Goal: Information Seeking & Learning: Check status

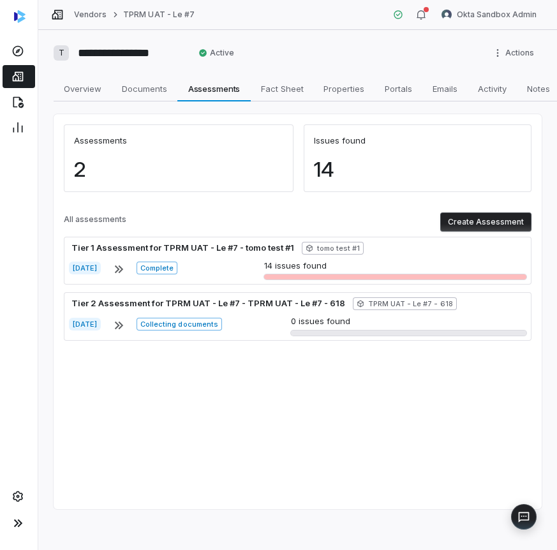
click at [336, 169] on div "14" at bounding box center [418, 175] width 228 height 34
click at [17, 55] on icon at bounding box center [17, 51] width 13 height 13
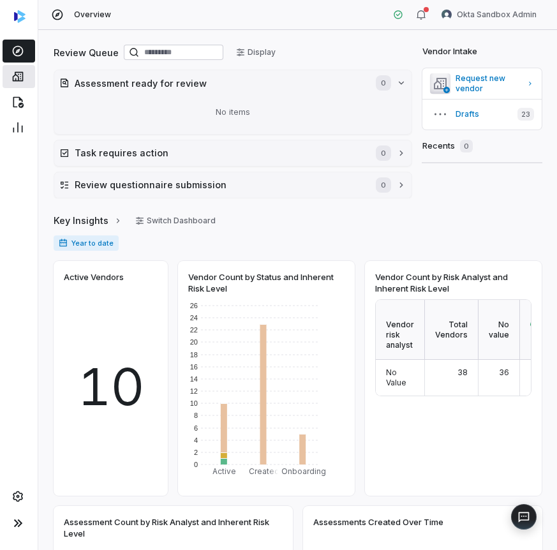
click at [13, 72] on icon at bounding box center [17, 76] width 13 height 13
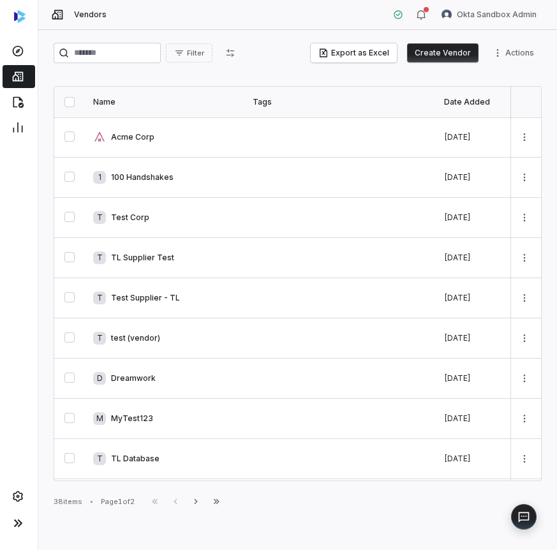
click at [16, 38] on div at bounding box center [19, 19] width 38 height 38
click at [17, 60] on link at bounding box center [19, 51] width 33 height 23
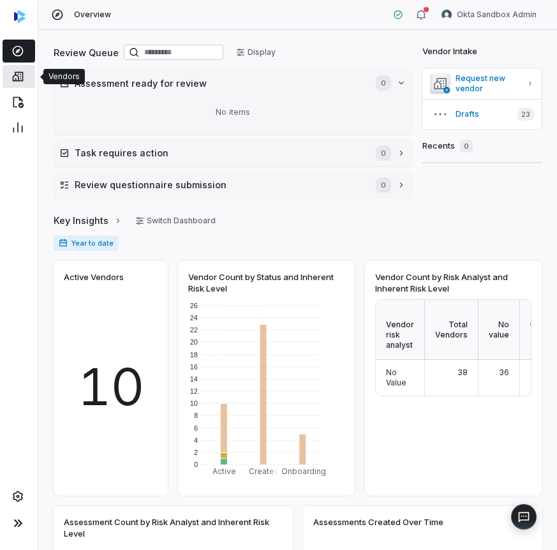
click at [30, 70] on link at bounding box center [19, 76] width 33 height 23
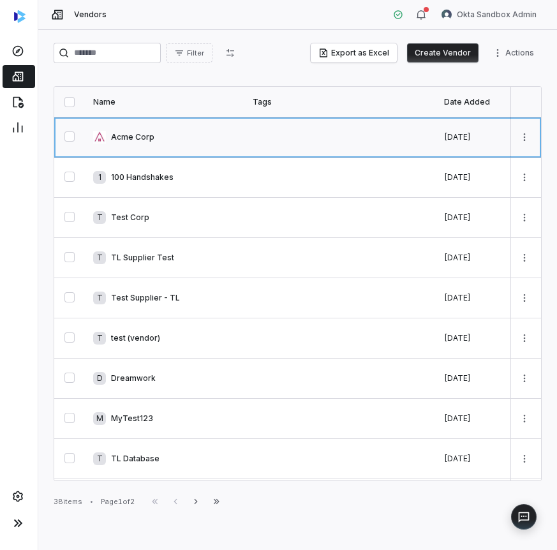
click at [138, 129] on link at bounding box center [166, 137] width 160 height 40
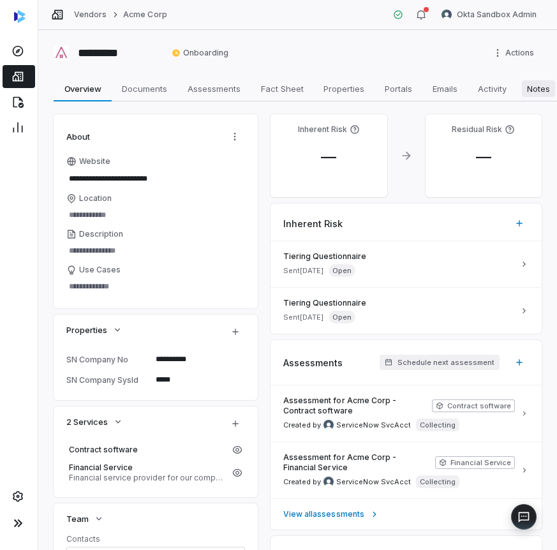
click at [541, 91] on span "Notes" at bounding box center [538, 88] width 33 height 17
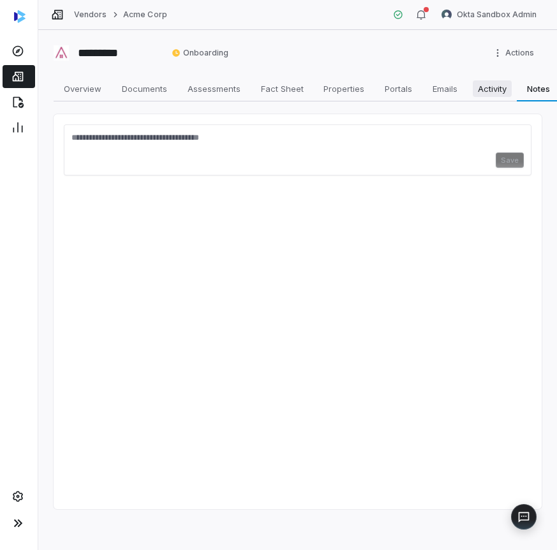
click at [498, 87] on span "Activity" at bounding box center [492, 88] width 39 height 17
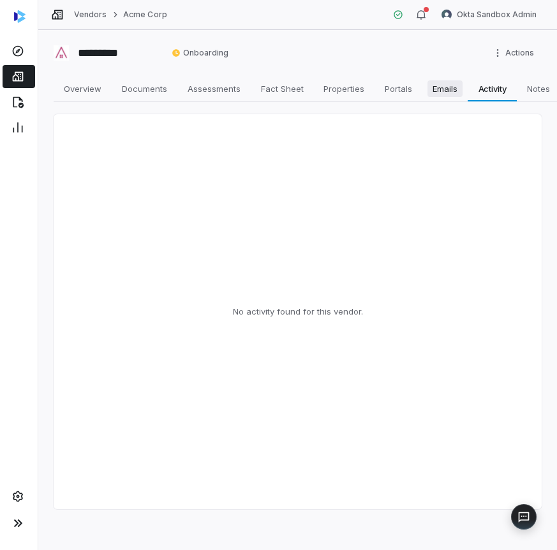
click at [441, 87] on span "Emails" at bounding box center [445, 88] width 35 height 17
click at [383, 88] on span "Portals" at bounding box center [399, 88] width 38 height 17
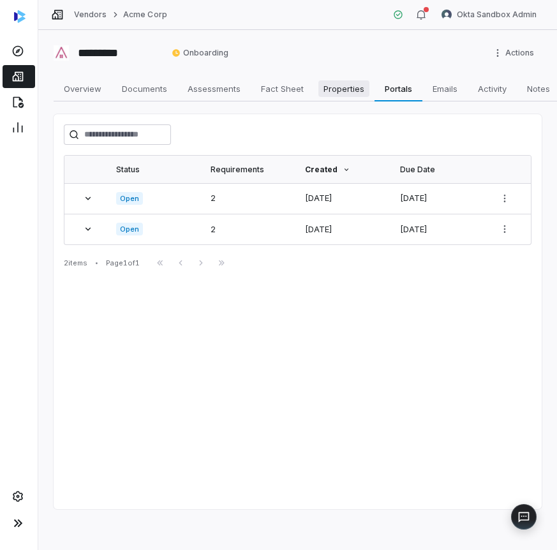
click at [348, 86] on span "Properties" at bounding box center [343, 88] width 51 height 17
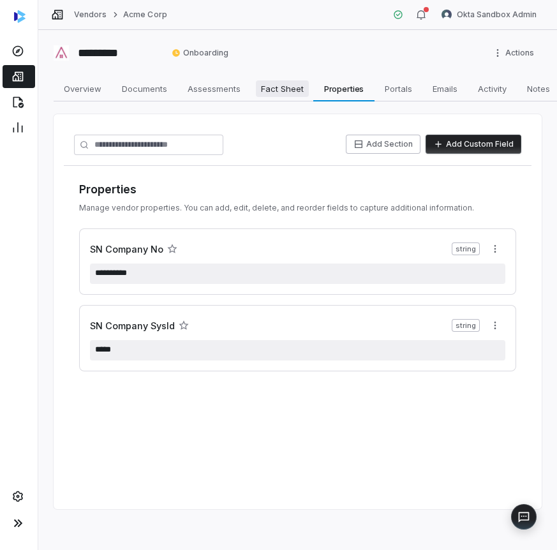
click at [288, 88] on span "Fact Sheet" at bounding box center [282, 88] width 53 height 17
type textarea "*"
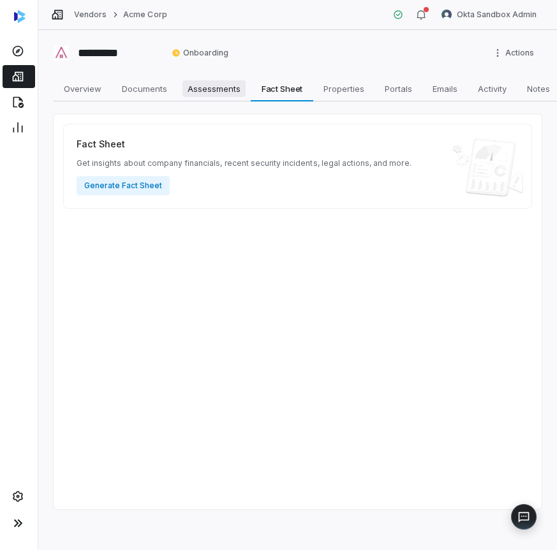
click at [215, 86] on span "Assessments" at bounding box center [213, 88] width 63 height 17
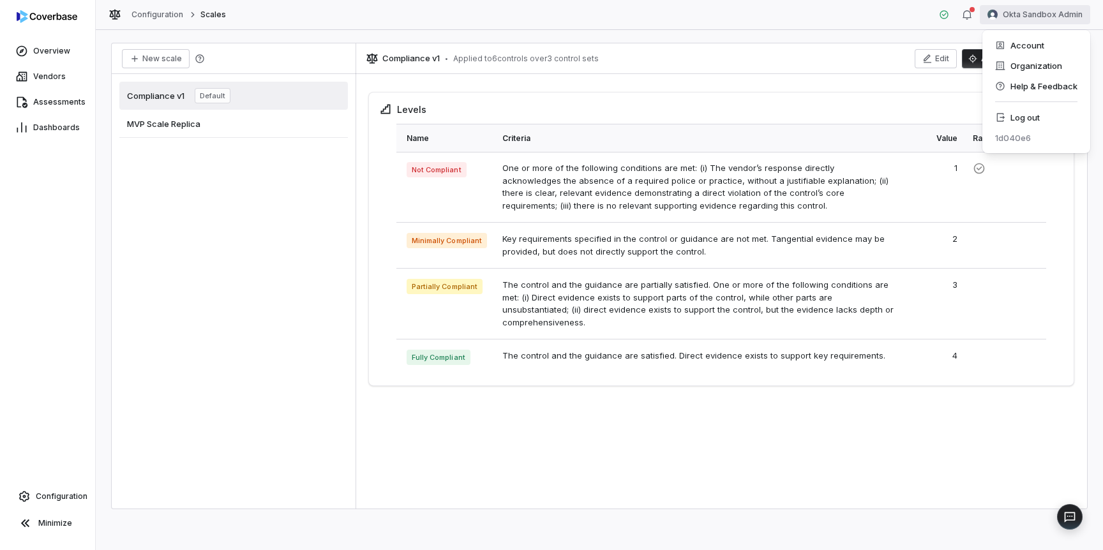
click at [1040, 10] on html "Overview Vendors Assessments Dashboards Configuration Minimize Configuration Sc…" at bounding box center [551, 275] width 1103 height 550
click at [1035, 112] on div "Log out" at bounding box center [1036, 117] width 98 height 20
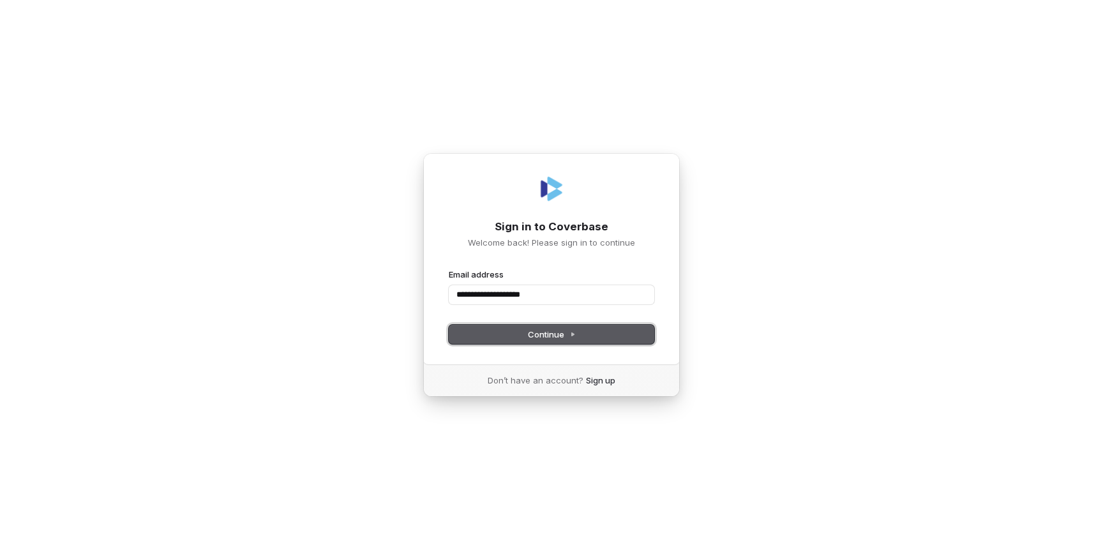
click at [543, 327] on button "Continue" at bounding box center [551, 334] width 205 height 19
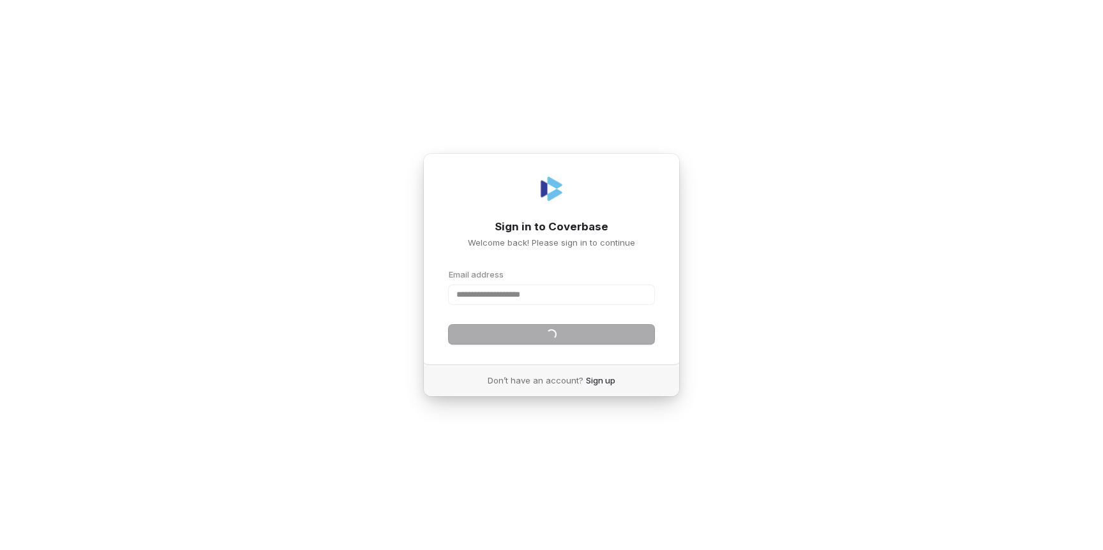
type input "**********"
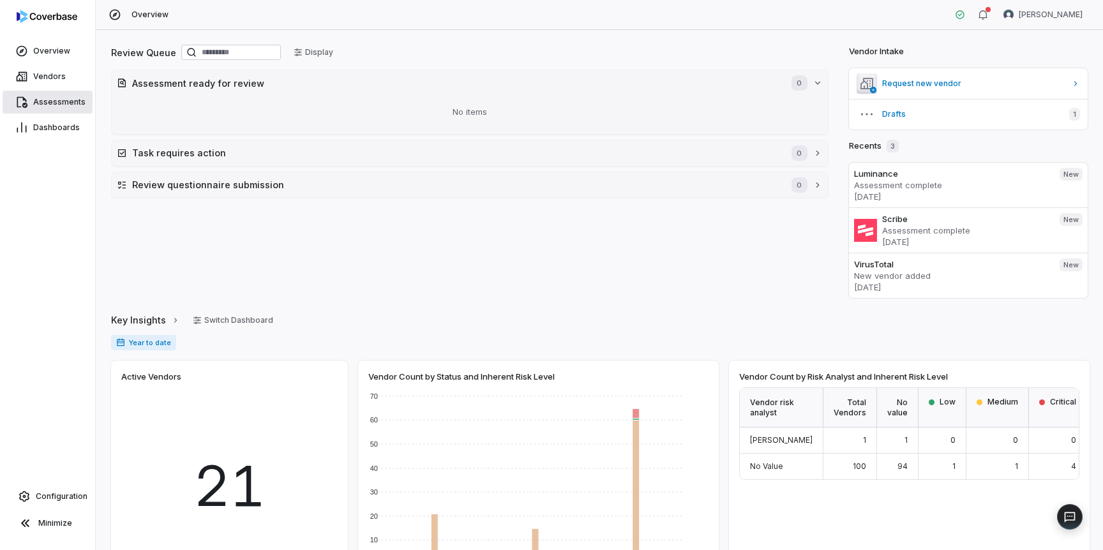
click at [26, 104] on icon at bounding box center [22, 102] width 11 height 11
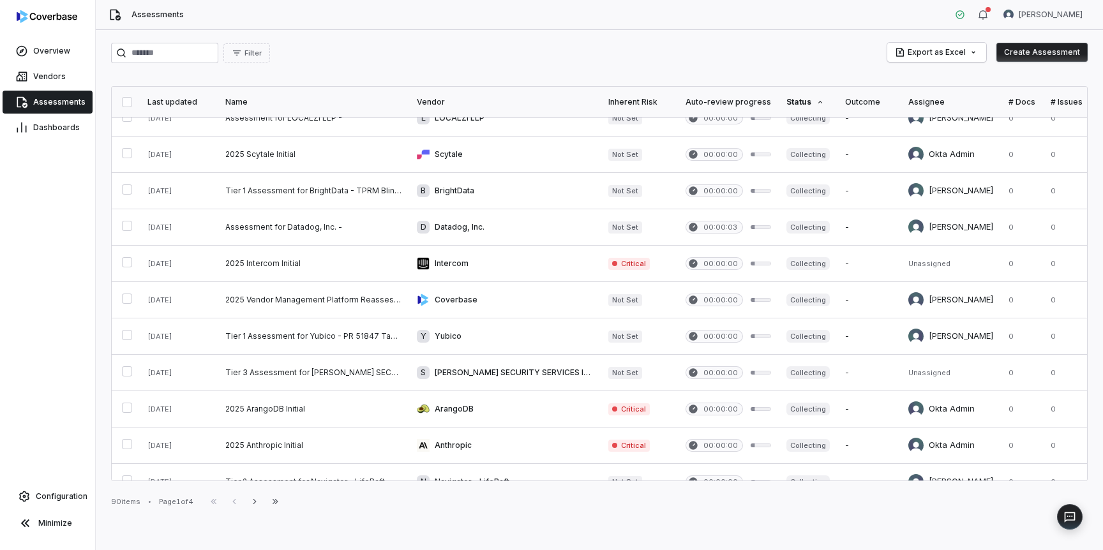
scroll to position [96, 0]
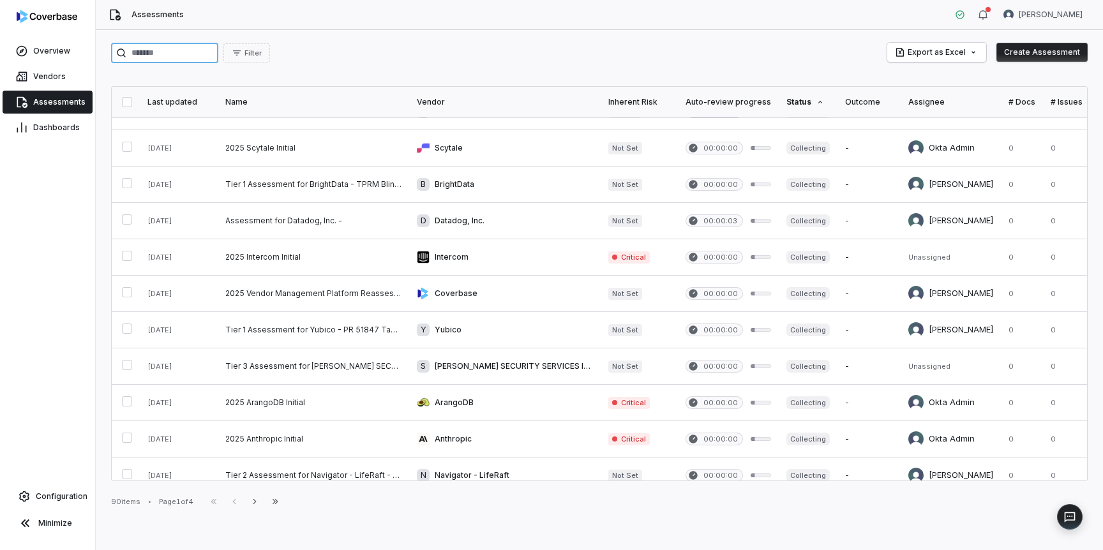
click at [181, 54] on input "search" at bounding box center [164, 53] width 107 height 20
type input "*****"
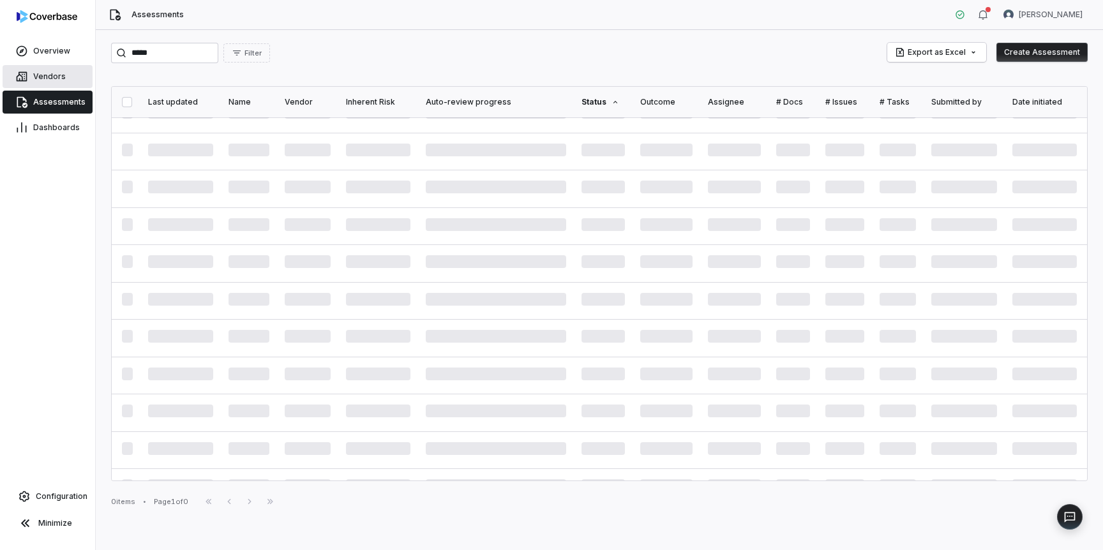
click at [45, 81] on span "Vendors" at bounding box center [49, 76] width 33 height 10
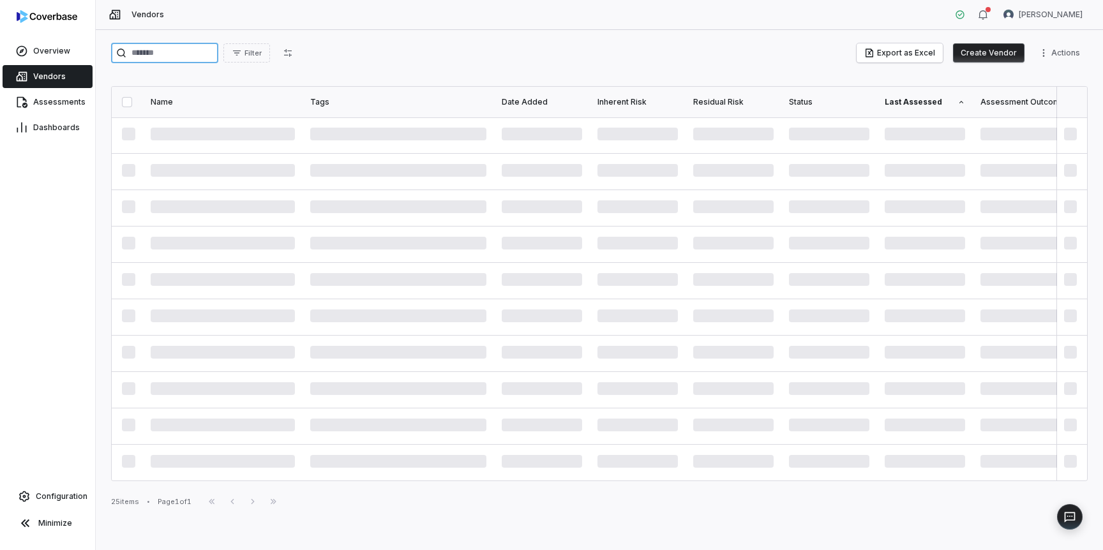
click at [138, 52] on input "search" at bounding box center [164, 53] width 107 height 20
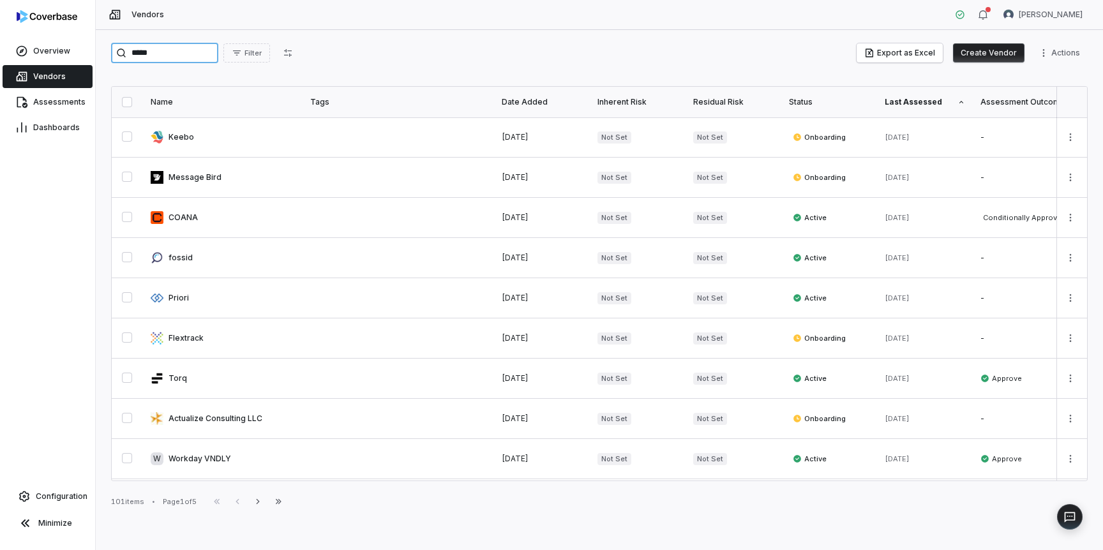
type input "*****"
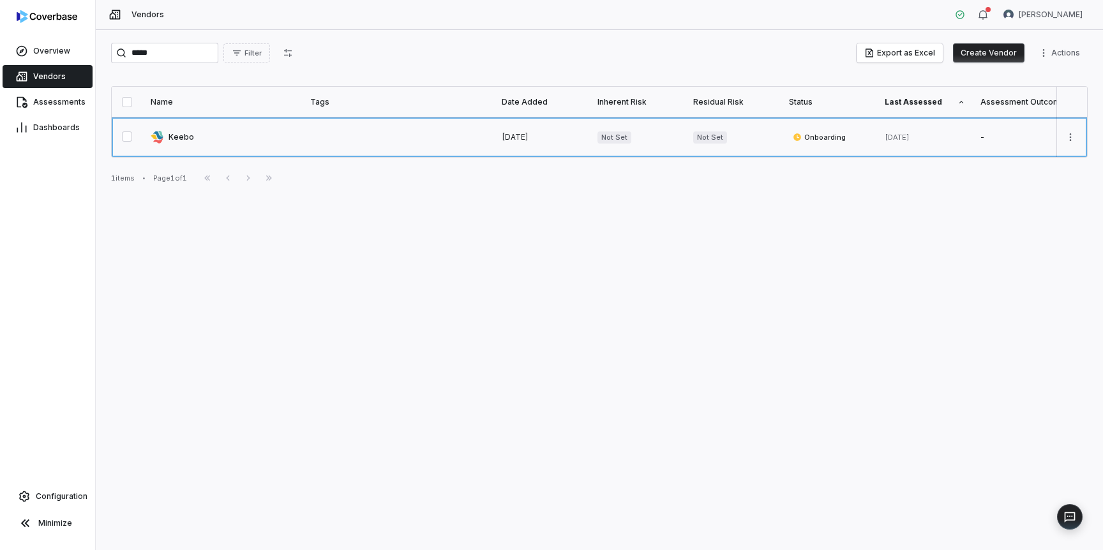
click at [175, 135] on link at bounding box center [223, 137] width 160 height 40
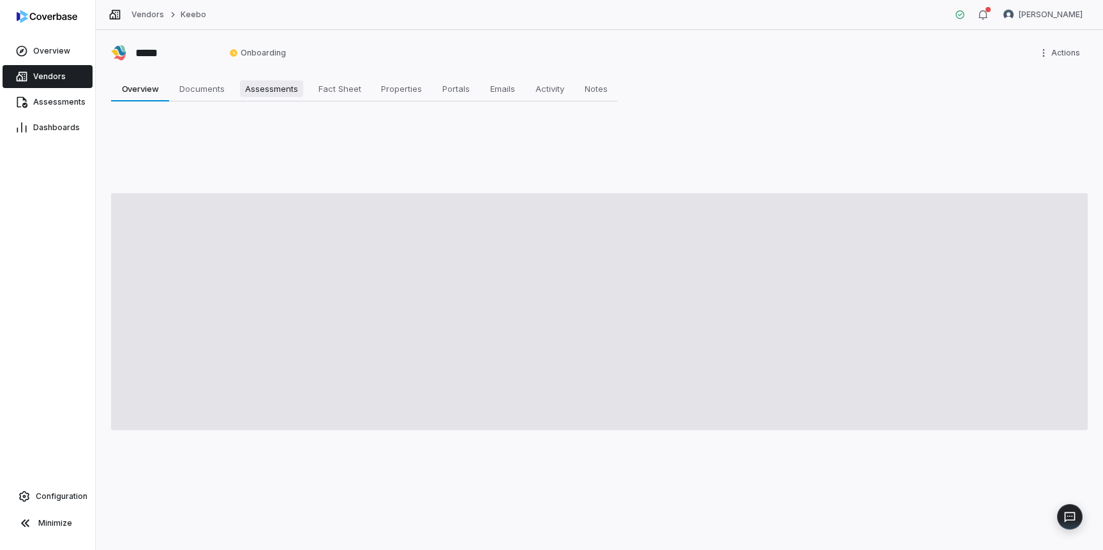
click at [255, 92] on span "Assessments" at bounding box center [271, 88] width 63 height 17
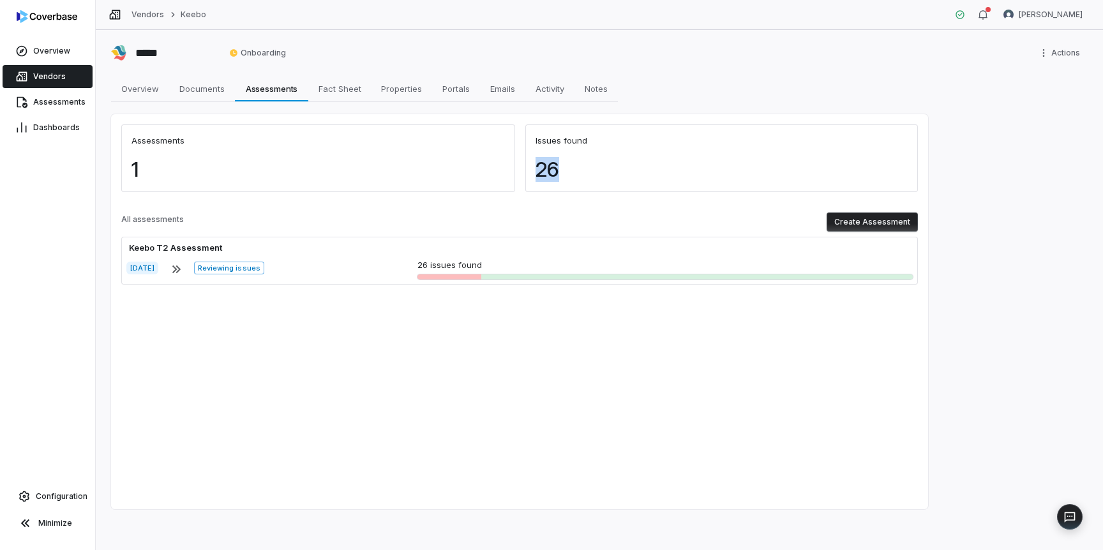
drag, startPoint x: 562, startPoint y: 174, endPoint x: 528, endPoint y: 174, distance: 34.5
click at [528, 174] on div "26" at bounding box center [721, 175] width 392 height 34
click at [540, 195] on div "Assessments 1 Issues found 26" at bounding box center [519, 163] width 796 height 78
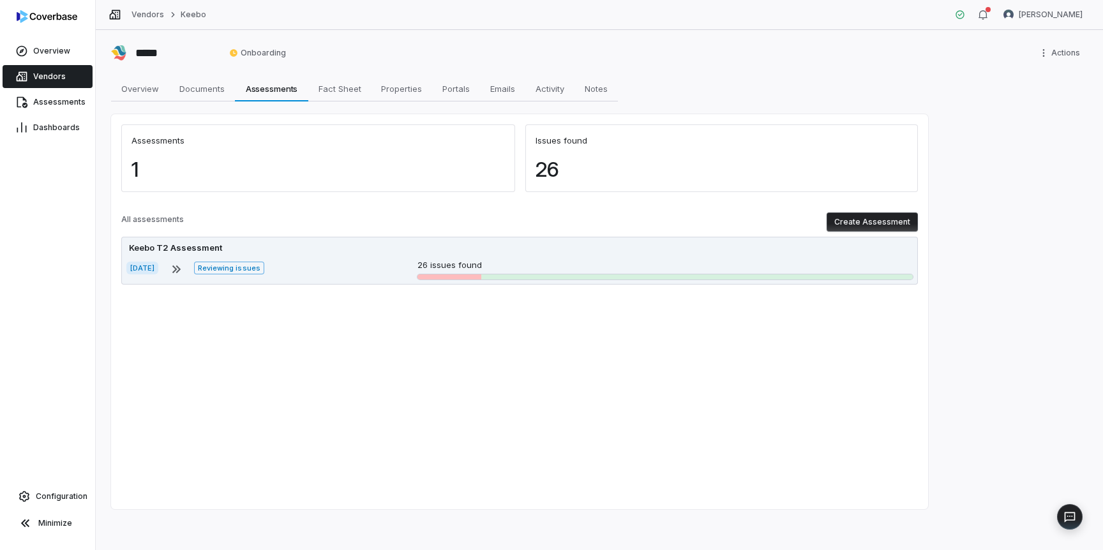
click at [507, 248] on div "Keebo T2 Assessment" at bounding box center [519, 248] width 786 height 13
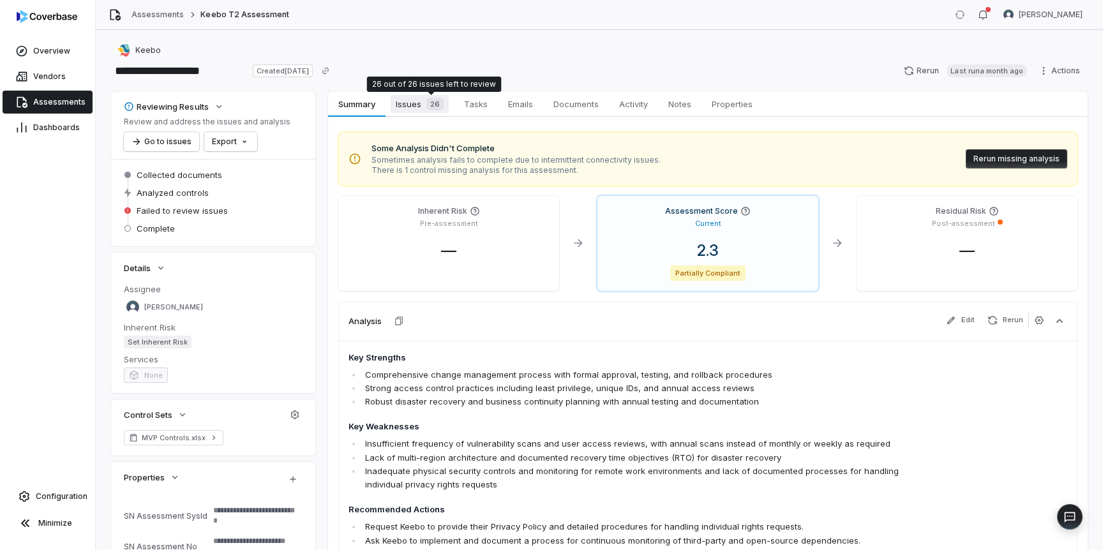
click at [417, 105] on span "Issues 26" at bounding box center [420, 104] width 58 height 18
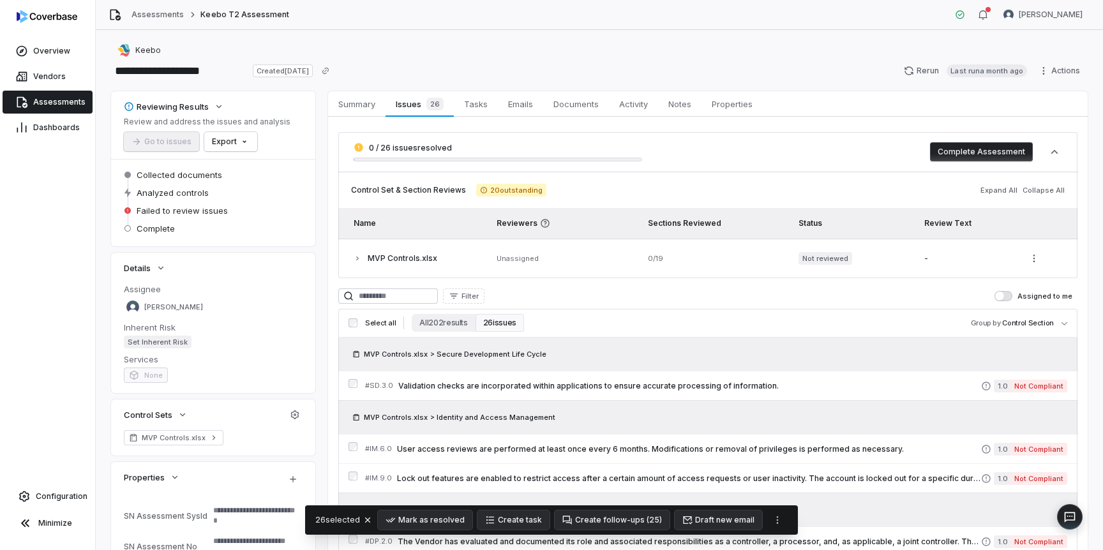
type textarea "*"
click at [31, 87] on link "Vendors" at bounding box center [48, 76] width 90 height 23
